Goal: Task Accomplishment & Management: Manage account settings

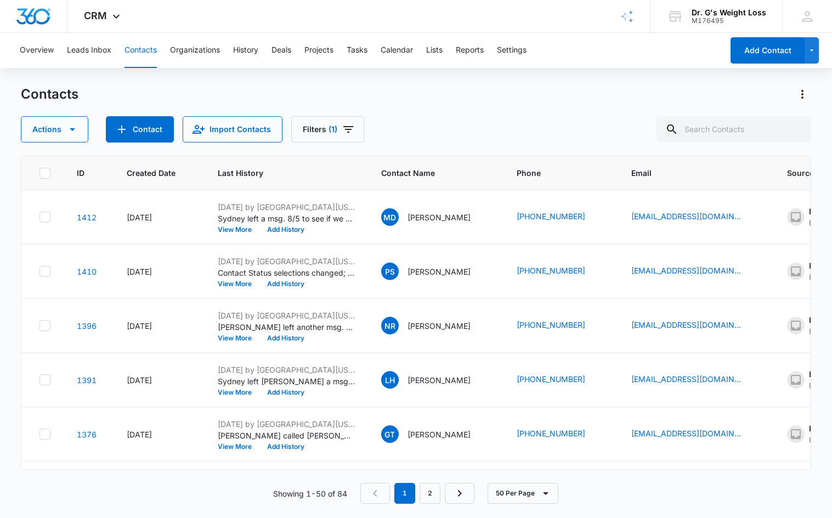
click at [444, 109] on div "Contacts Actions Contact Import Contacts Filters (1)" at bounding box center [416, 114] width 791 height 57
click at [447, 114] on div "Contacts Actions Contact Import Contacts Filters (1)" at bounding box center [416, 114] width 791 height 57
click at [342, 131] on icon "Filters" at bounding box center [348, 129] width 13 height 13
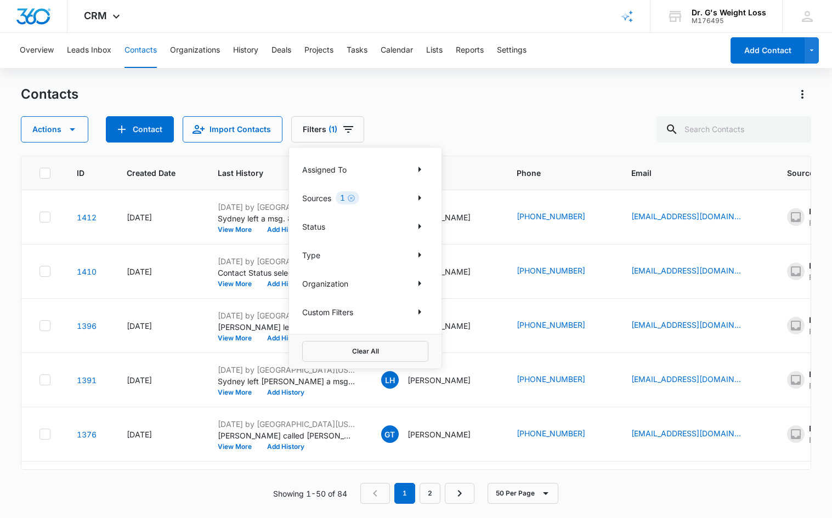
click at [323, 199] on p "Sources" at bounding box center [316, 199] width 29 height 12
click at [415, 198] on icon "Show Sources filters" at bounding box center [419, 197] width 13 height 13
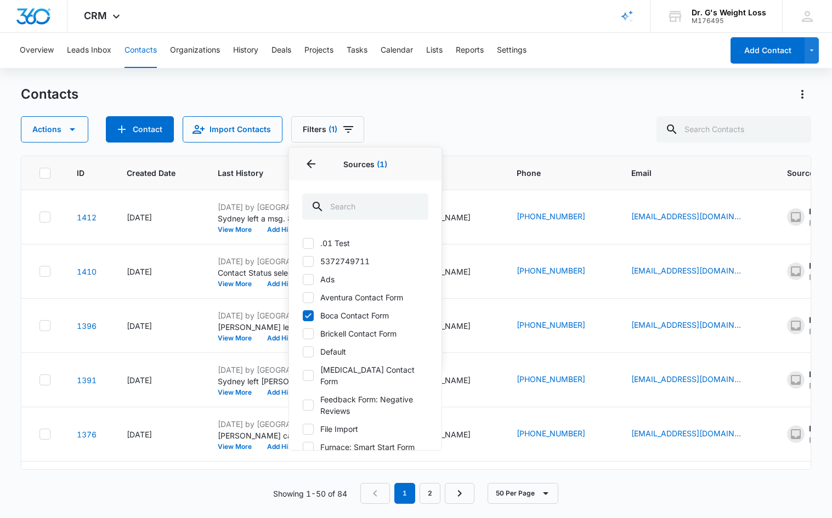
click at [306, 315] on icon at bounding box center [308, 316] width 10 height 10
click at [303, 315] on input "Boca Contact Form" at bounding box center [302, 315] width 1 height 1
checkbox input "false"
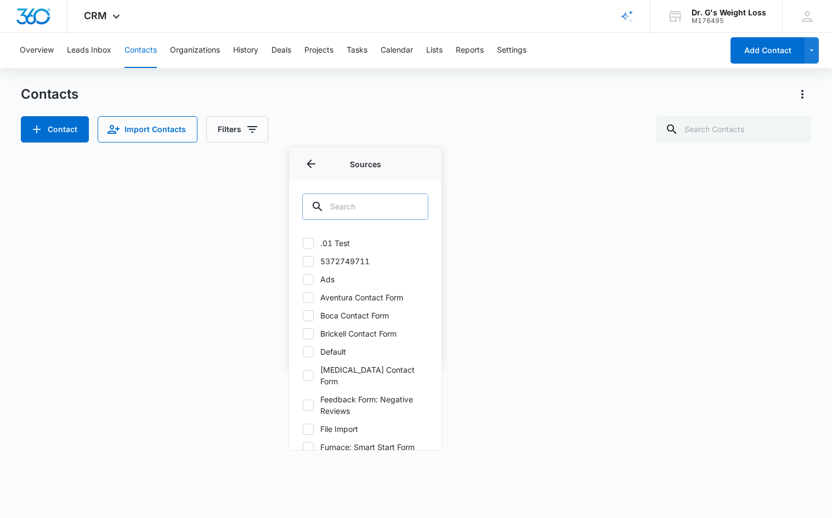
click at [339, 210] on input "text" at bounding box center [365, 207] width 126 height 26
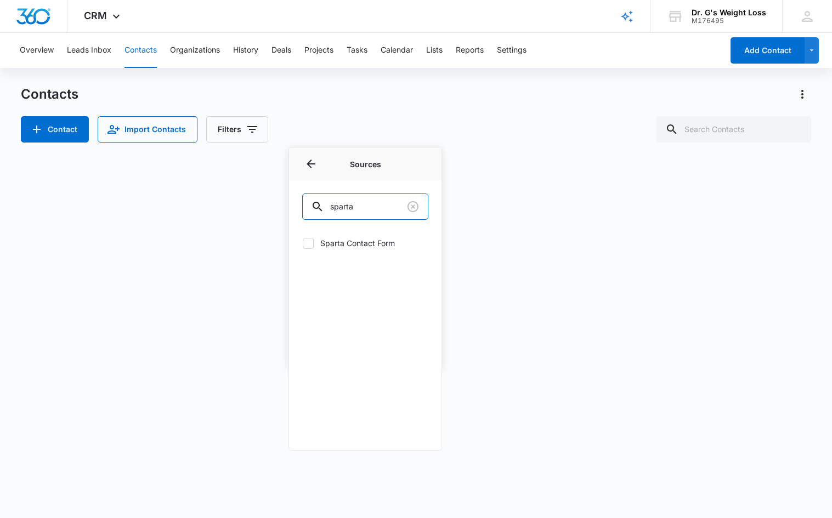
type input "sparta"
click at [306, 248] on icon at bounding box center [308, 244] width 10 height 10
click at [303, 244] on input "Sparta Contact Form" at bounding box center [302, 243] width 1 height 1
checkbox input "true"
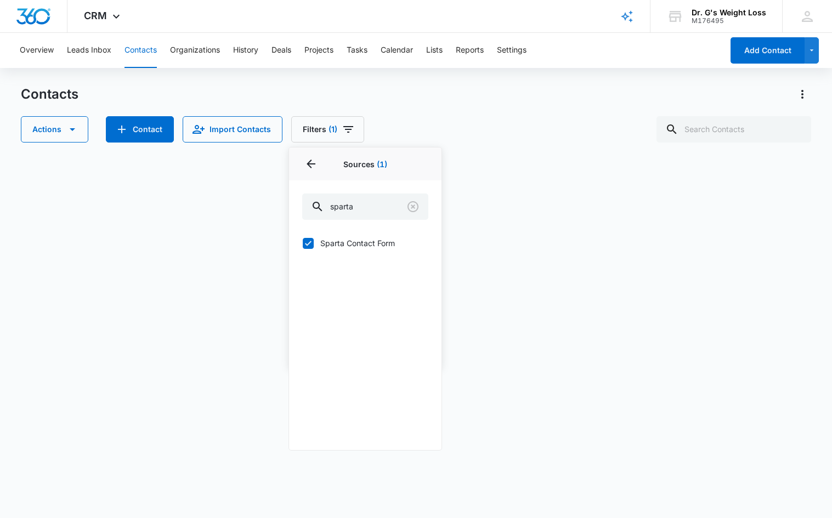
click at [446, 97] on div "Contacts" at bounding box center [416, 95] width 791 height 18
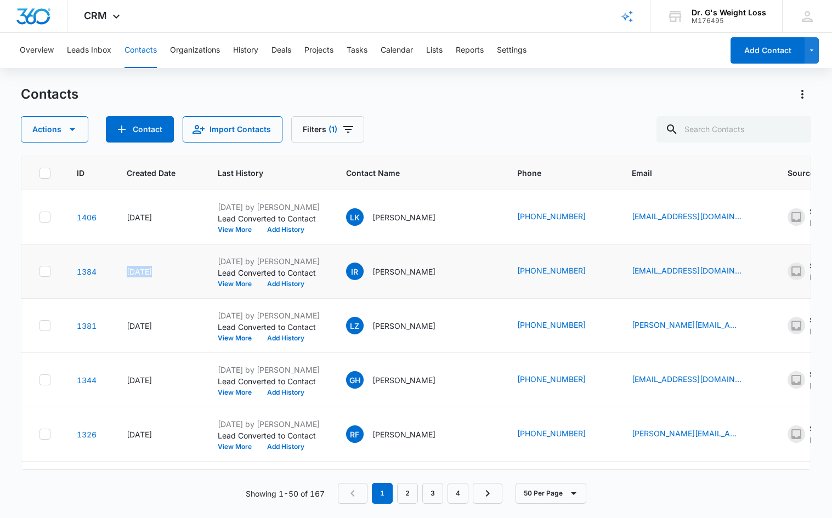
drag, startPoint x: 122, startPoint y: 273, endPoint x: 150, endPoint y: 272, distance: 28.6
click at [150, 272] on td "[DATE]" at bounding box center [159, 272] width 91 height 54
drag, startPoint x: 137, startPoint y: 217, endPoint x: 148, endPoint y: 218, distance: 11.5
click at [148, 218] on td "[DATE]" at bounding box center [159, 217] width 91 height 54
click at [476, 133] on div "Actions Contact Import Contacts Filters (1)" at bounding box center [416, 129] width 791 height 26
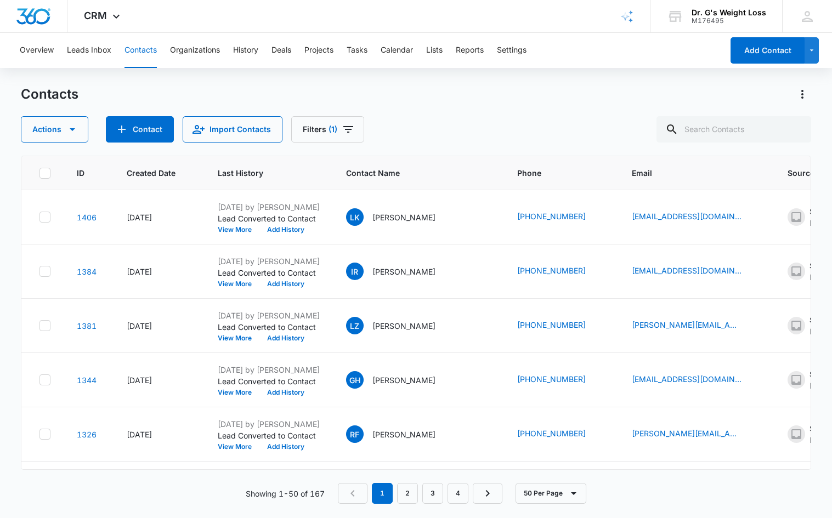
click at [476, 133] on div "Actions Contact Import Contacts Filters (1)" at bounding box center [416, 129] width 791 height 26
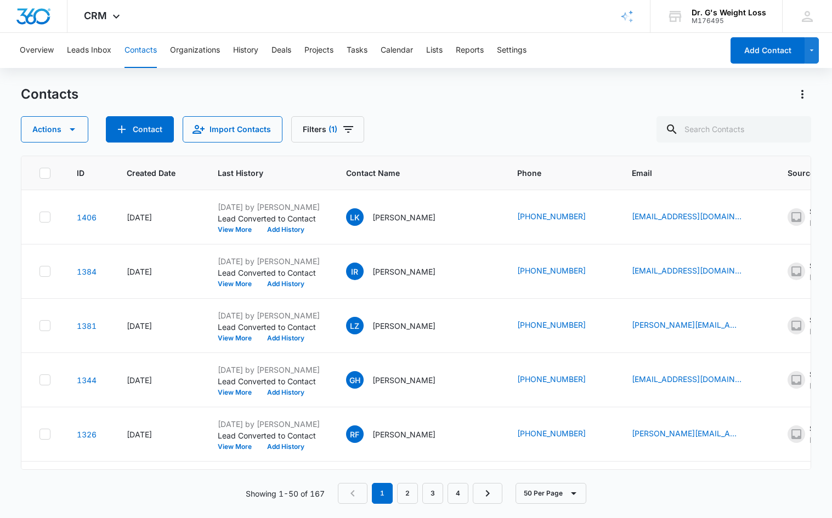
click at [476, 134] on div "Actions Contact Import Contacts Filters (1)" at bounding box center [416, 129] width 791 height 26
click at [474, 133] on div "Actions Contact Import Contacts Filters (1)" at bounding box center [416, 129] width 791 height 26
click at [474, 132] on div "Actions Contact Import Contacts Filters (1)" at bounding box center [416, 129] width 791 height 26
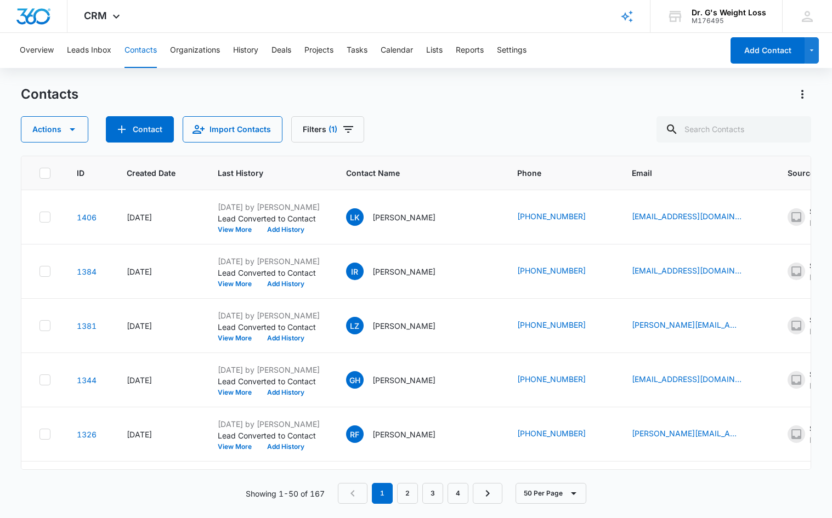
click at [474, 132] on div "Actions Contact Import Contacts Filters (1)" at bounding box center [416, 129] width 791 height 26
click at [467, 128] on div "Actions Contact Import Contacts Filters (1)" at bounding box center [416, 129] width 791 height 26
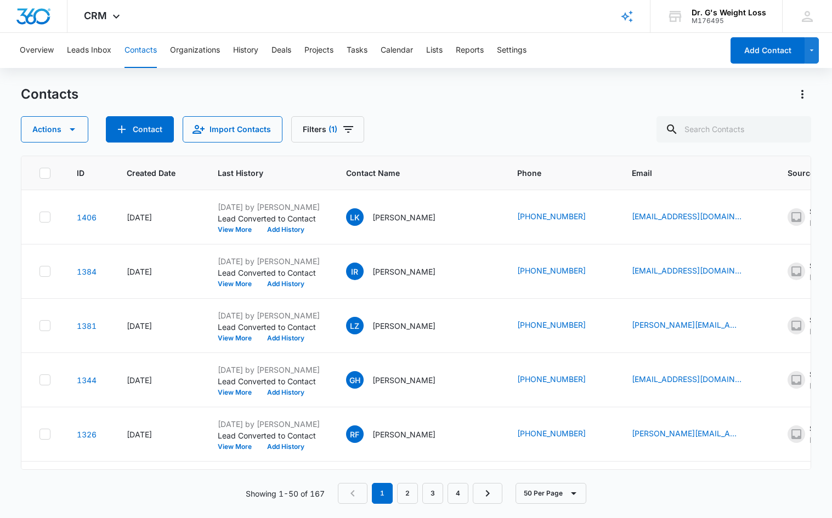
click at [466, 129] on div "Actions Contact Import Contacts Filters (1)" at bounding box center [416, 129] width 791 height 26
click at [464, 125] on div "Actions Contact Import Contacts Filters (1)" at bounding box center [416, 129] width 791 height 26
click at [458, 119] on div "Actions Contact Import Contacts Filters (1)" at bounding box center [416, 129] width 791 height 26
